Goal: Task Accomplishment & Management: Use online tool/utility

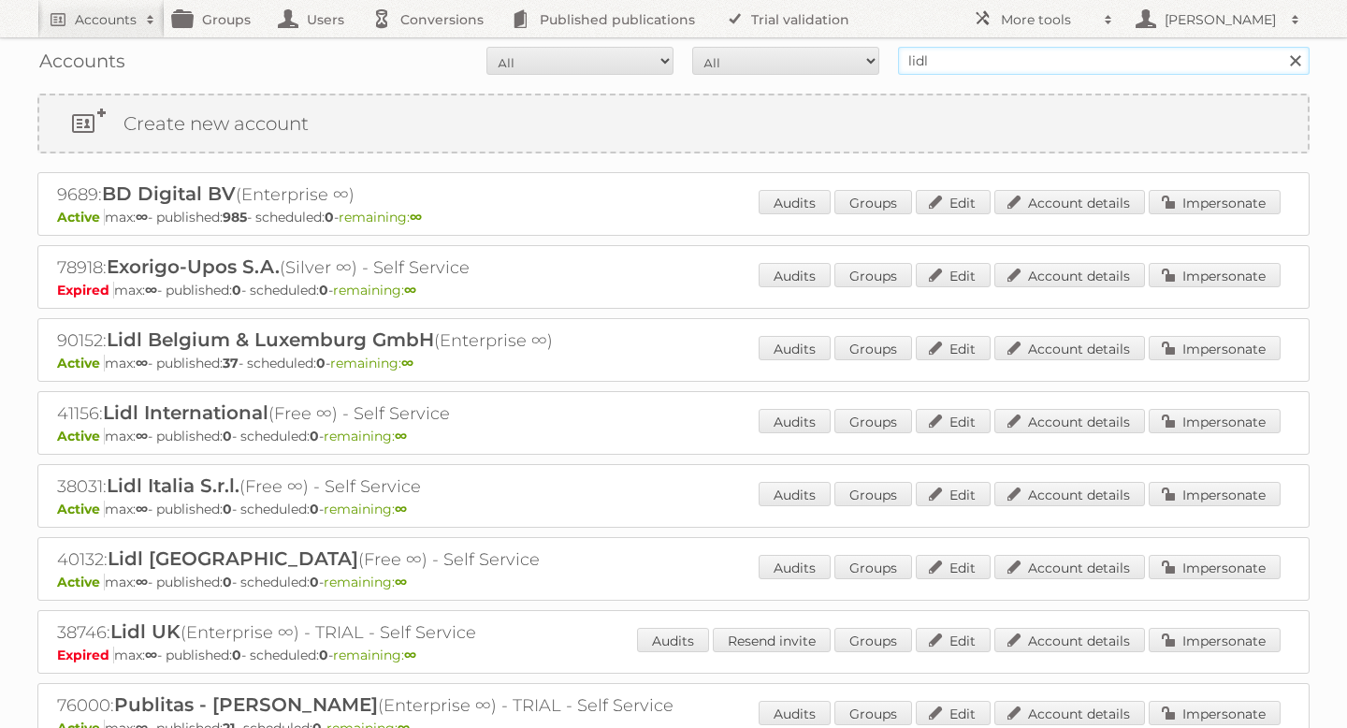
click at [993, 51] on input "lidl" at bounding box center [1104, 61] width 412 height 28
type input "vomar"
click at [1281, 47] on input "Search" at bounding box center [1295, 61] width 28 height 28
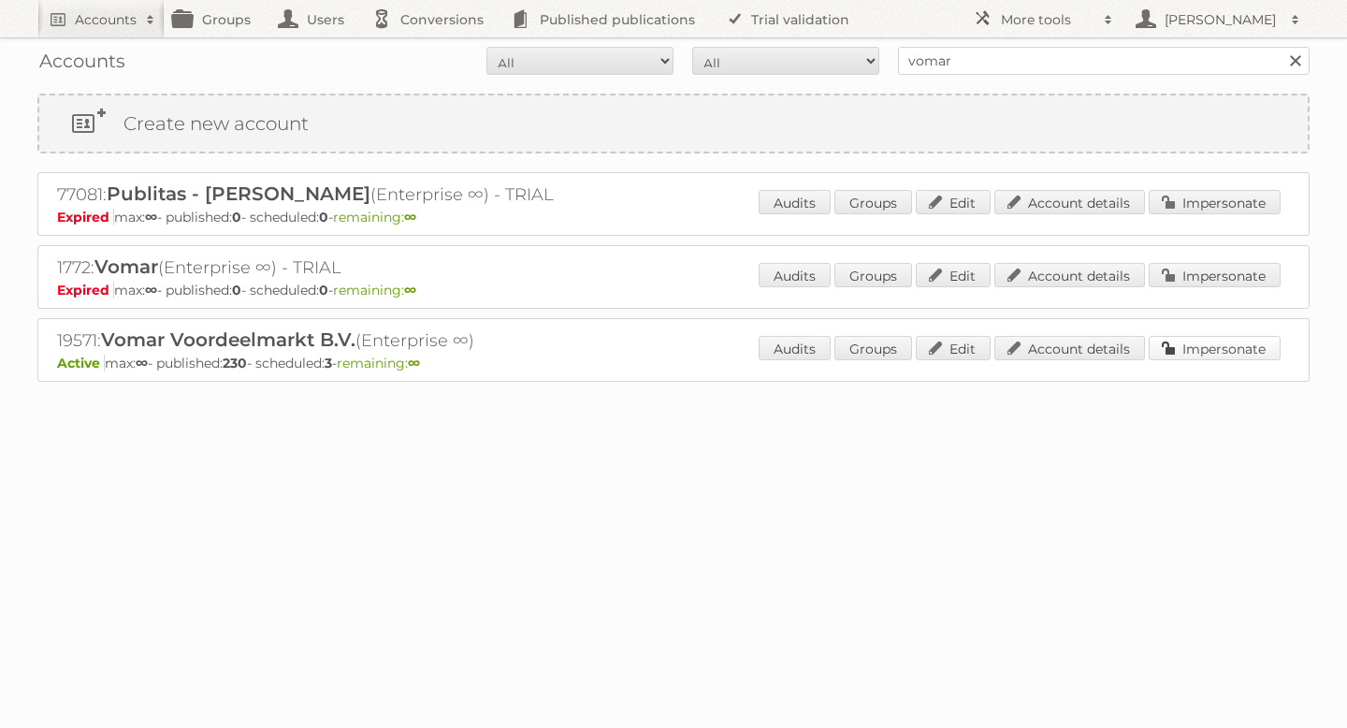
click at [1182, 341] on link "Impersonate" at bounding box center [1215, 348] width 132 height 24
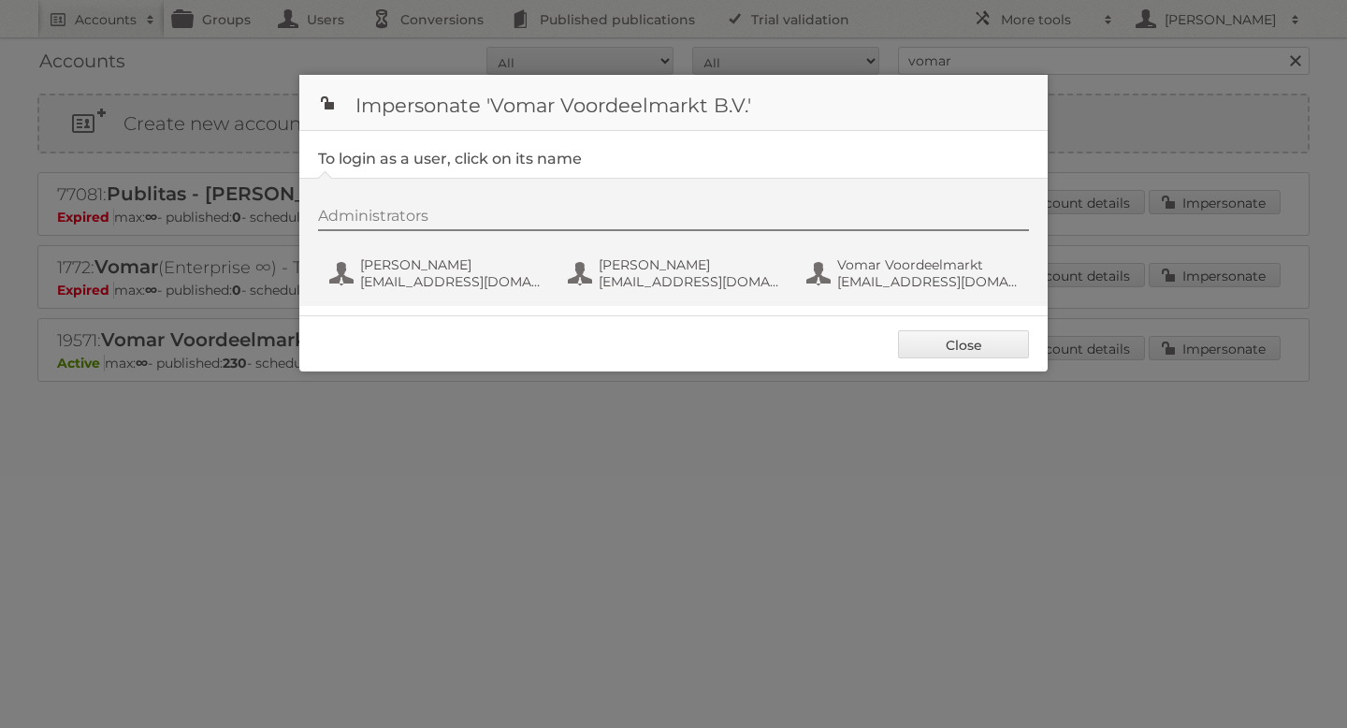
click at [414, 231] on div "Administrators" at bounding box center [673, 219] width 711 height 24
click at [394, 272] on span "[PERSON_NAME]" at bounding box center [450, 264] width 181 height 17
